Goal: Obtain resource: Obtain resource

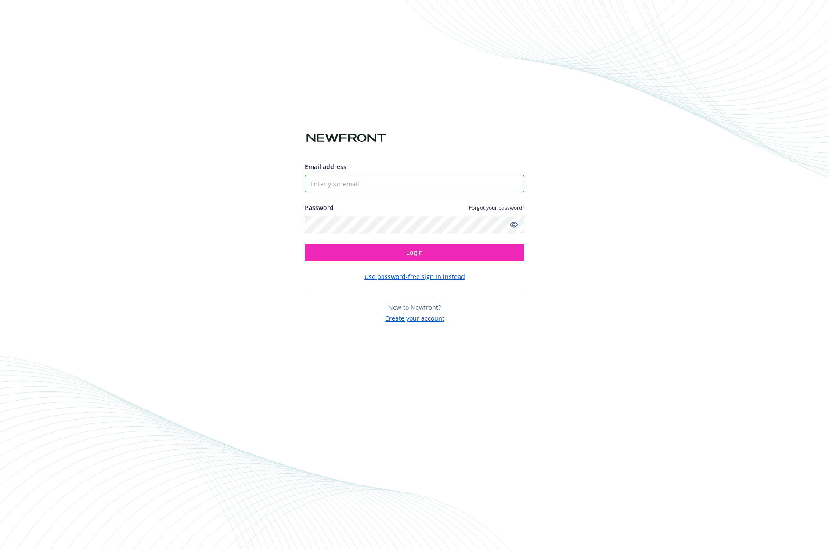
click at [385, 183] on input "Email address" at bounding box center [415, 184] width 220 height 18
click at [0, 549] on com-1password-button at bounding box center [0, 550] width 0 height 0
type input "[EMAIL_ADDRESS][DOMAIN_NAME]"
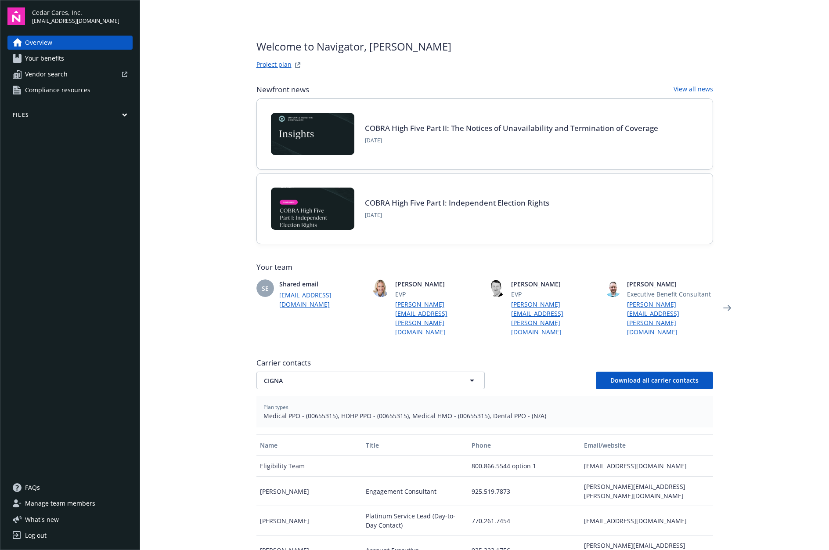
click at [61, 57] on span "Your benefits" at bounding box center [44, 58] width 39 height 14
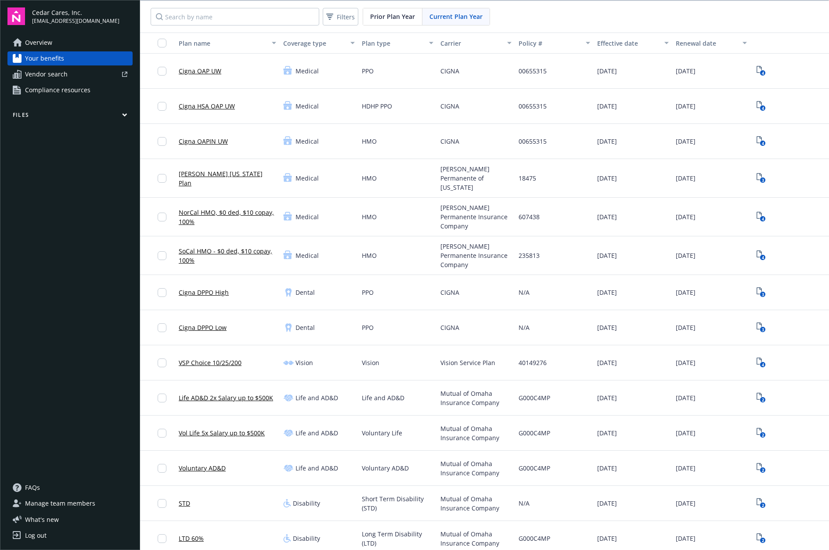
click at [209, 71] on link "Cigna OAP UW" at bounding box center [200, 70] width 43 height 9
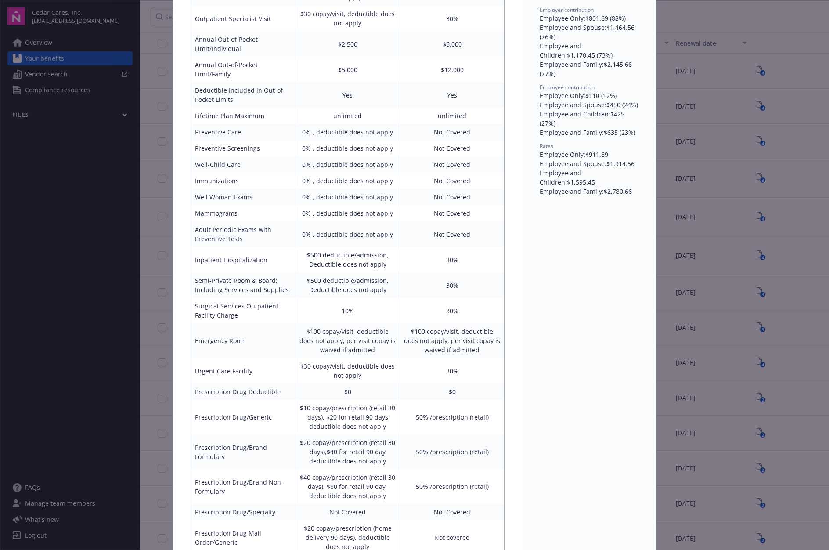
scroll to position [29, 0]
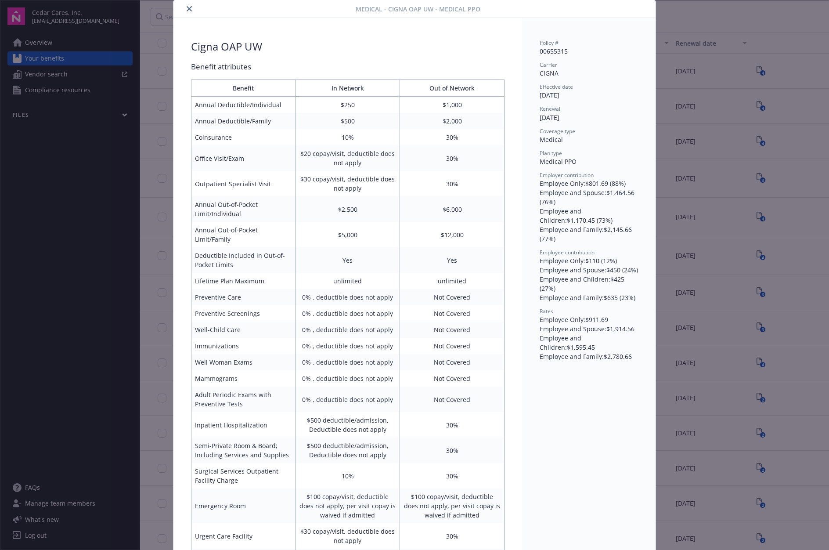
drag, startPoint x: 67, startPoint y: 119, endPoint x: 116, endPoint y: 128, distance: 50.0
click at [67, 119] on div "Medical - Cigna OAP UW - Medical PPO Cigna OAP UW Benefit attributes Benefit In…" at bounding box center [414, 275] width 829 height 550
click at [129, 114] on div "Medical - Cigna OAP UW - Medical PPO Cigna OAP UW Benefit attributes Benefit In…" at bounding box center [414, 275] width 829 height 550
click at [188, 9] on icon "close" at bounding box center [189, 8] width 5 height 5
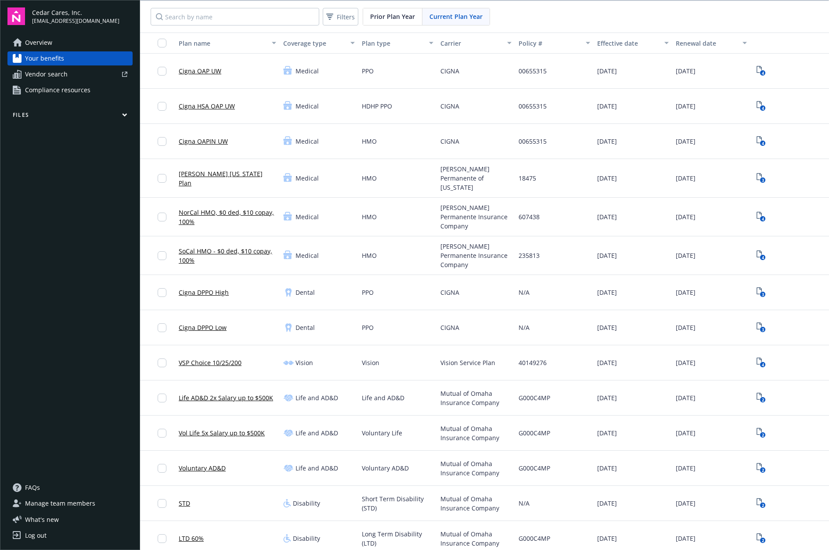
click at [123, 115] on icon "button" at bounding box center [124, 115] width 5 height 4
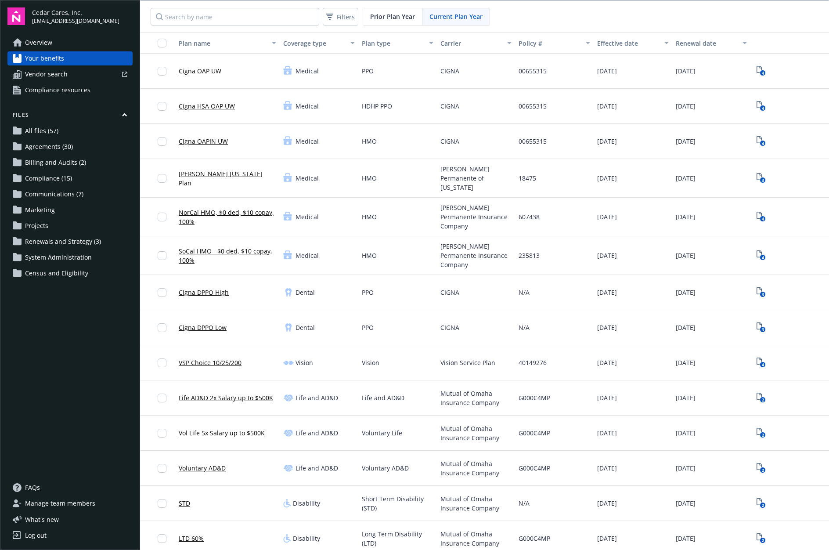
click at [31, 141] on span "Agreements (30)" at bounding box center [49, 147] width 48 height 14
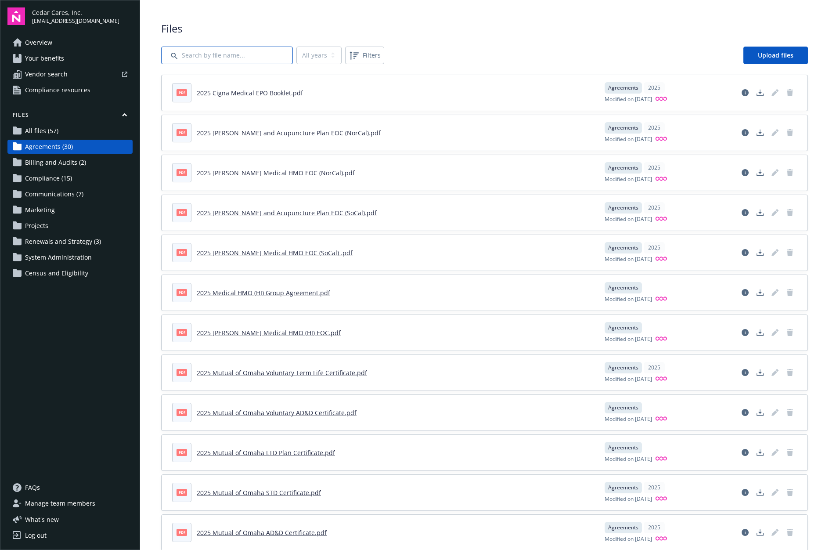
click at [196, 53] on input "Search by file name..." at bounding box center [227, 56] width 132 height 18
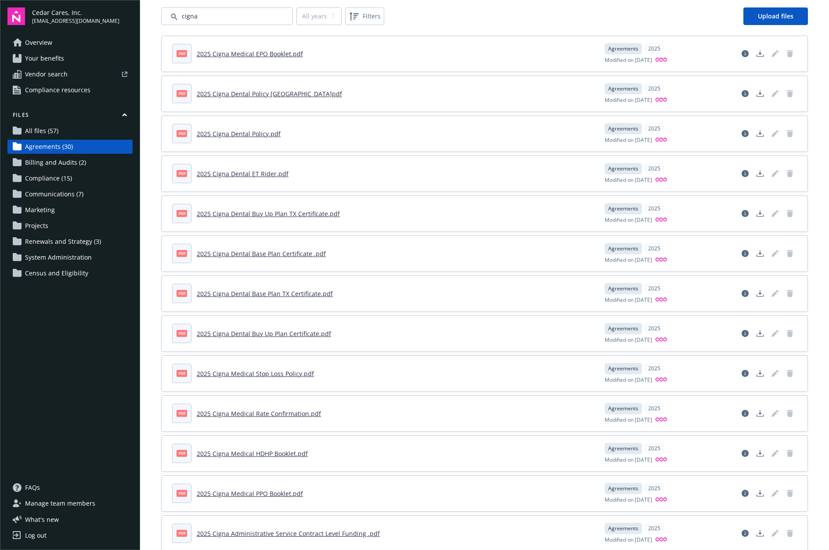
scroll to position [62, 0]
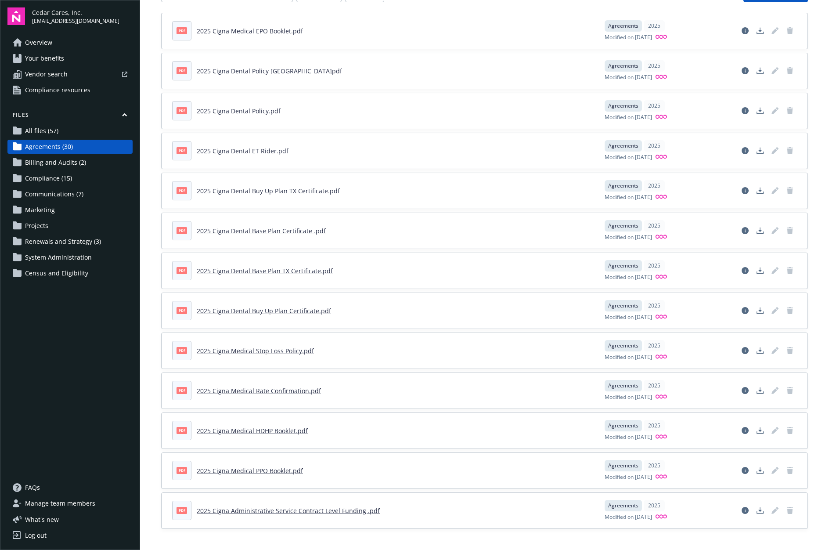
click at [313, 512] on link "2025 Cigna Administrative Service Contract Level Funding .pdf" at bounding box center [288, 510] width 183 height 8
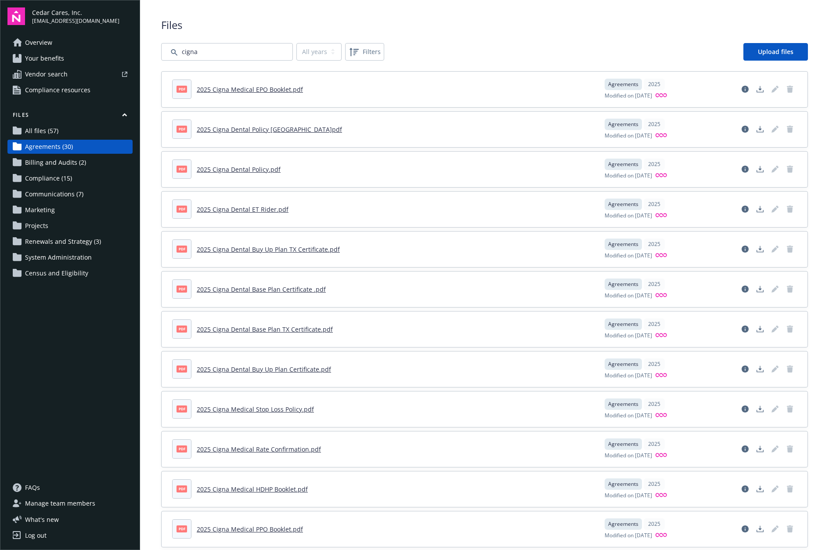
scroll to position [0, 0]
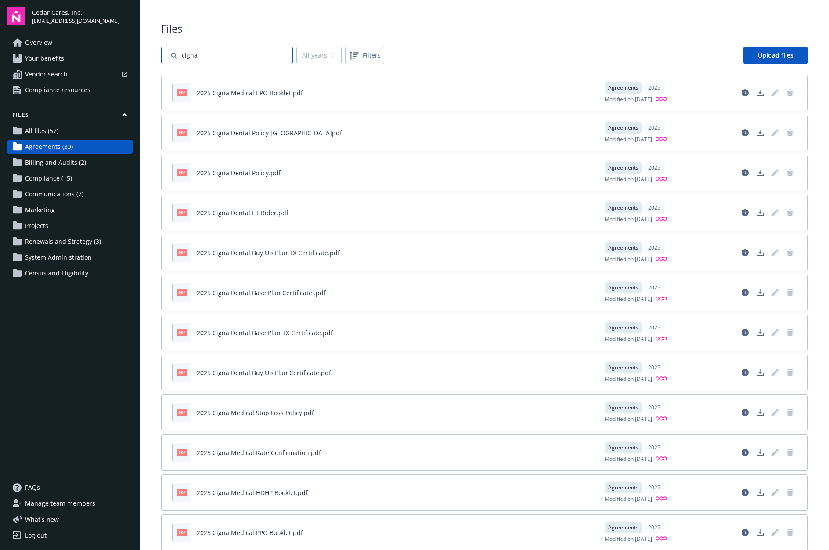
drag, startPoint x: 215, startPoint y: 57, endPoint x: 155, endPoint y: 48, distance: 60.9
click at [155, 48] on div "Files All years 2025 Filters Upload files pdf 2025 Cigna Medical EPO Booklet.pd…" at bounding box center [484, 306] width 689 height 612
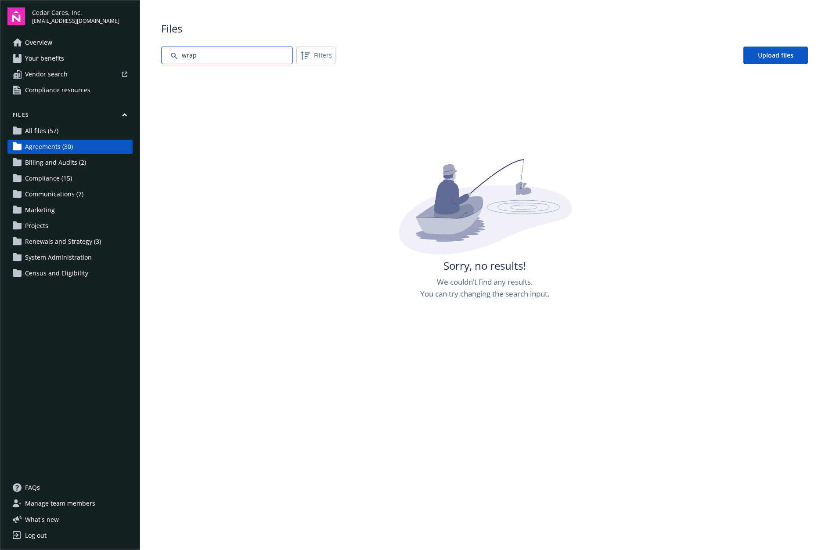
drag, startPoint x: 197, startPoint y: 60, endPoint x: 156, endPoint y: 50, distance: 42.0
click at [156, 50] on div "Files Filters Upload files Sorry, no results! We couldn’t find any results. You…" at bounding box center [484, 322] width 689 height 645
click at [238, 55] on input "Search by file name..." at bounding box center [227, 56] width 132 height 18
click at [48, 130] on span "All files (57)" at bounding box center [41, 131] width 33 height 14
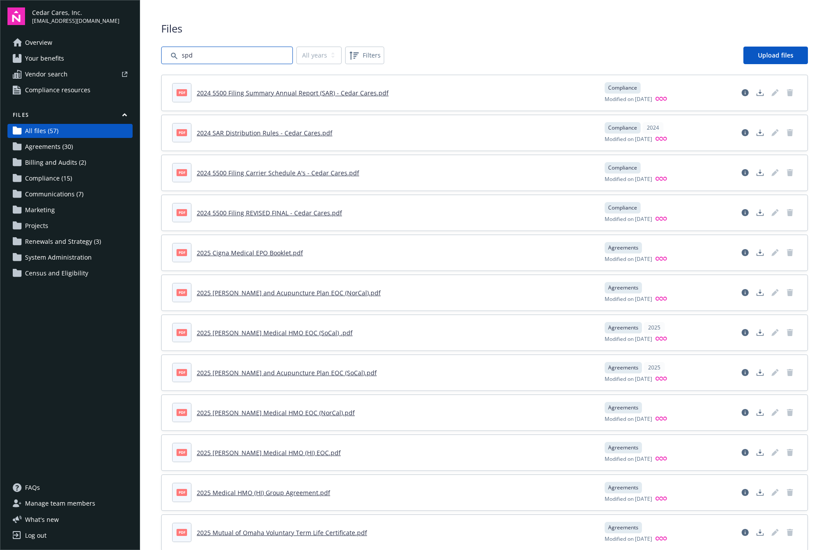
click at [201, 56] on input "Search by file name..." at bounding box center [227, 56] width 132 height 18
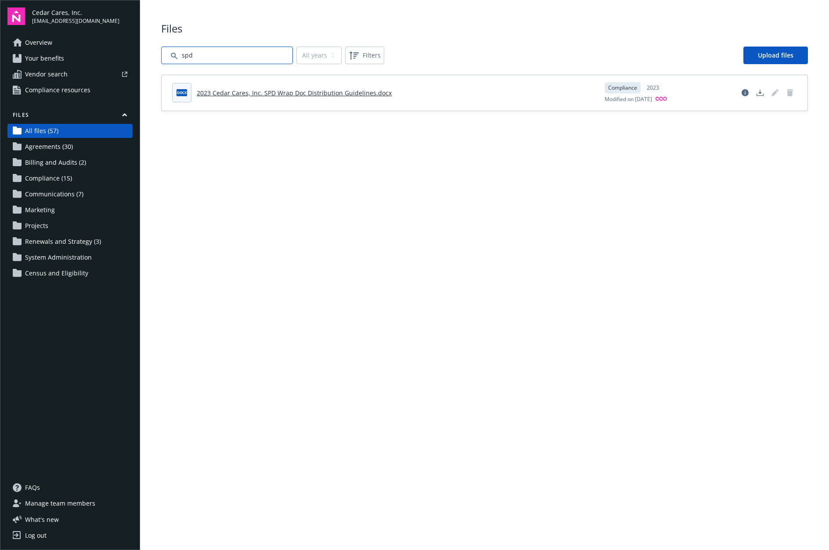
drag, startPoint x: 197, startPoint y: 56, endPoint x: 178, endPoint y: 52, distance: 19.2
click at [178, 52] on input "Search by file name..." at bounding box center [227, 56] width 132 height 18
type input "wrap"
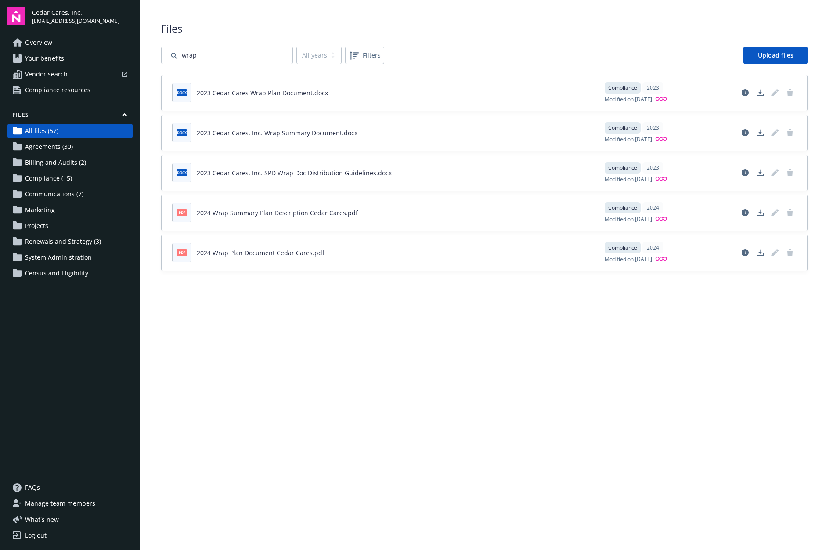
click at [285, 253] on link "2024 Wrap Plan Document Cedar Cares.pdf" at bounding box center [261, 253] width 128 height 8
click at [262, 212] on link "2024 Wrap Summary Plan Description Cedar Cares.pdf" at bounding box center [277, 213] width 161 height 8
